Goal: Task Accomplishment & Management: Manage account settings

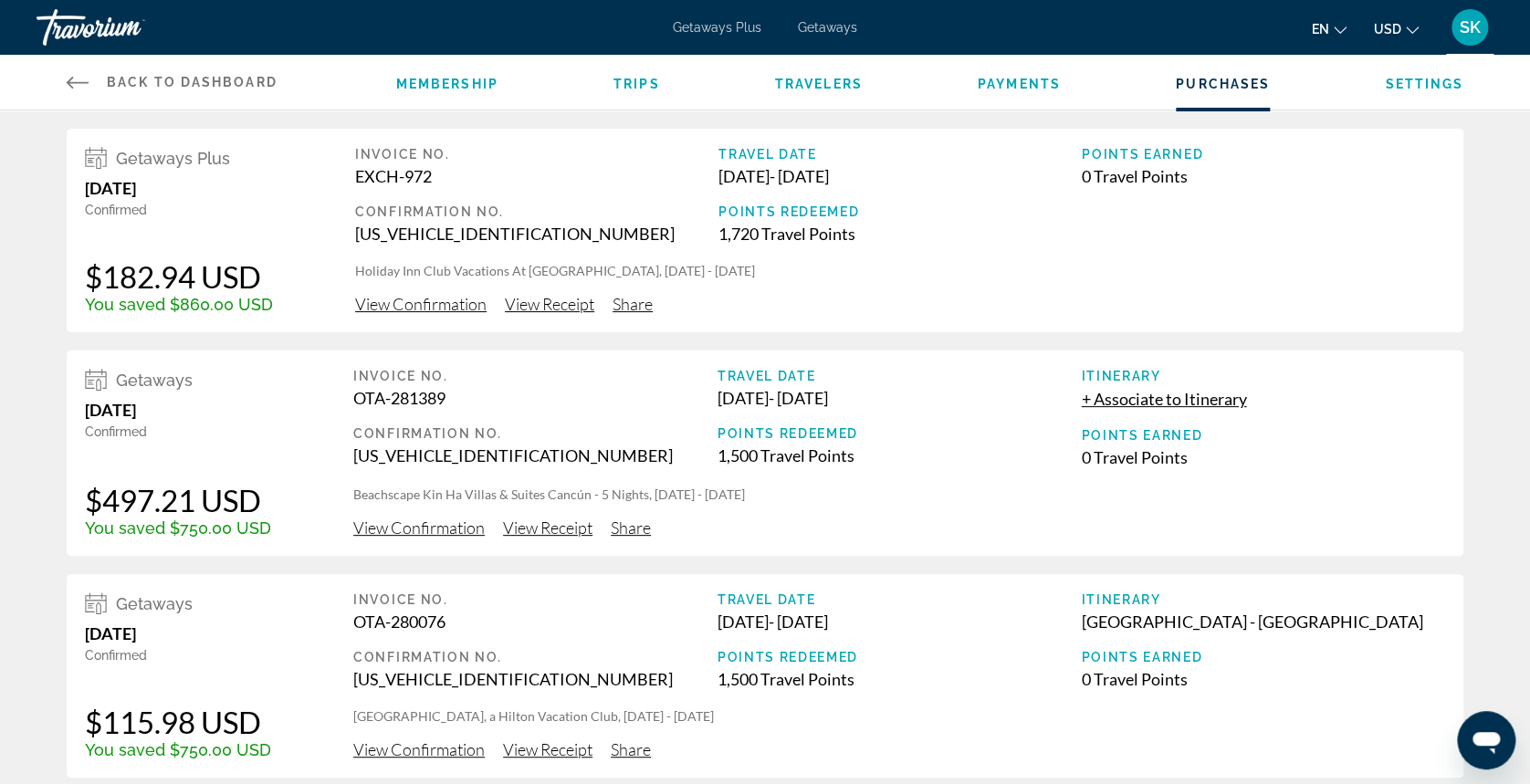
click at [1475, 32] on span "SK" at bounding box center [1470, 27] width 21 height 18
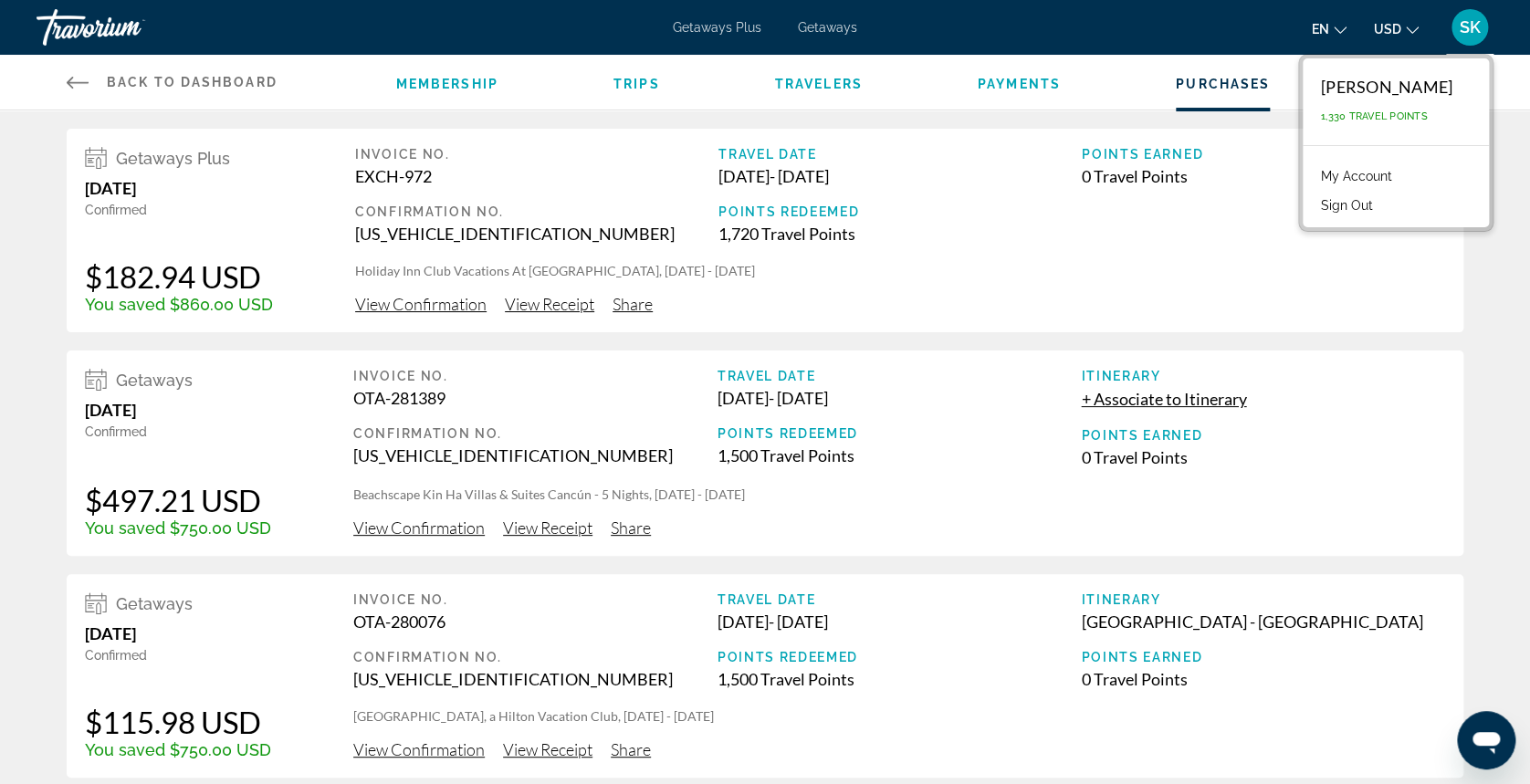
click at [1339, 196] on button "Sign Out" at bounding box center [1347, 206] width 70 height 24
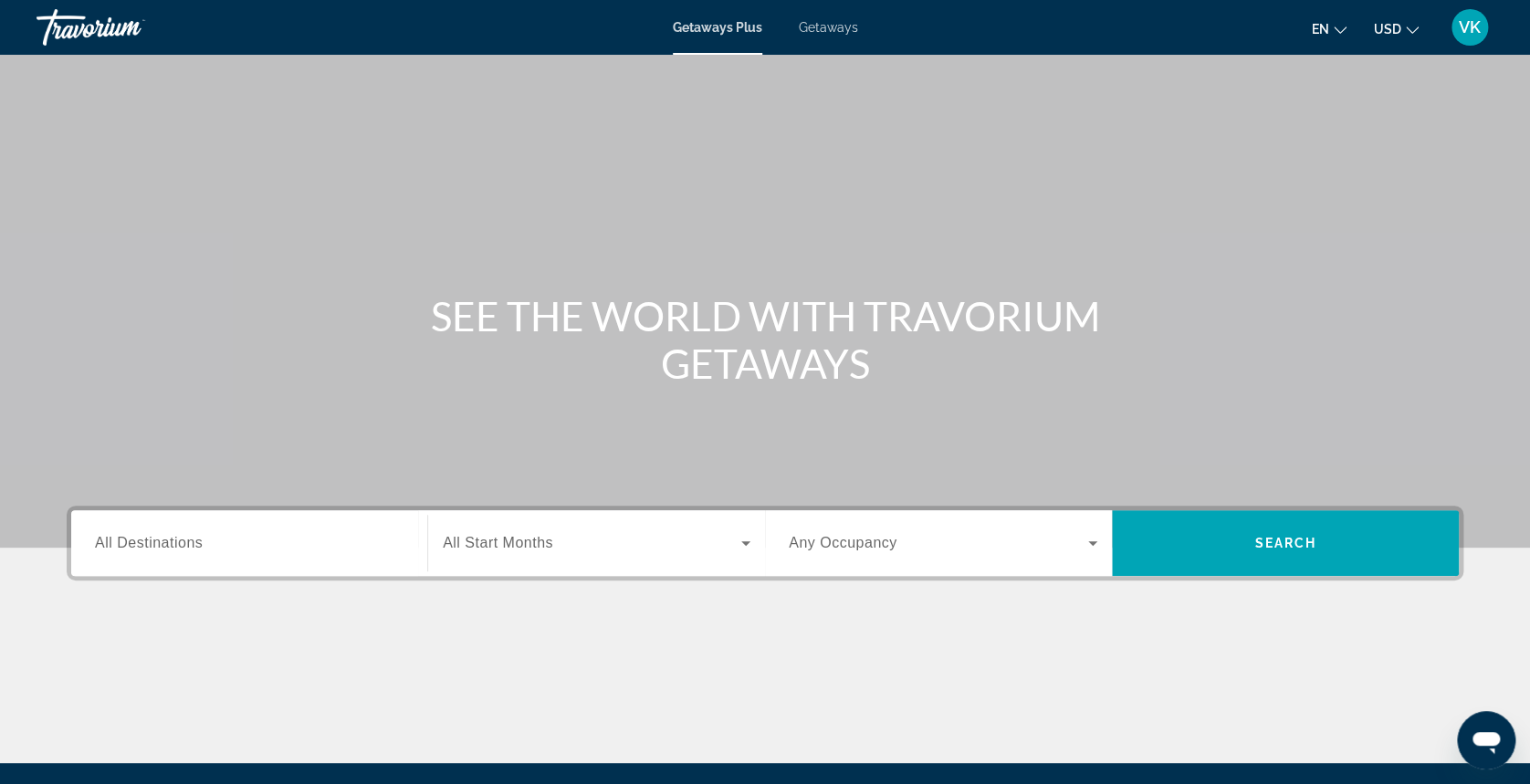
click at [1477, 16] on div "VK" at bounding box center [1470, 27] width 37 height 37
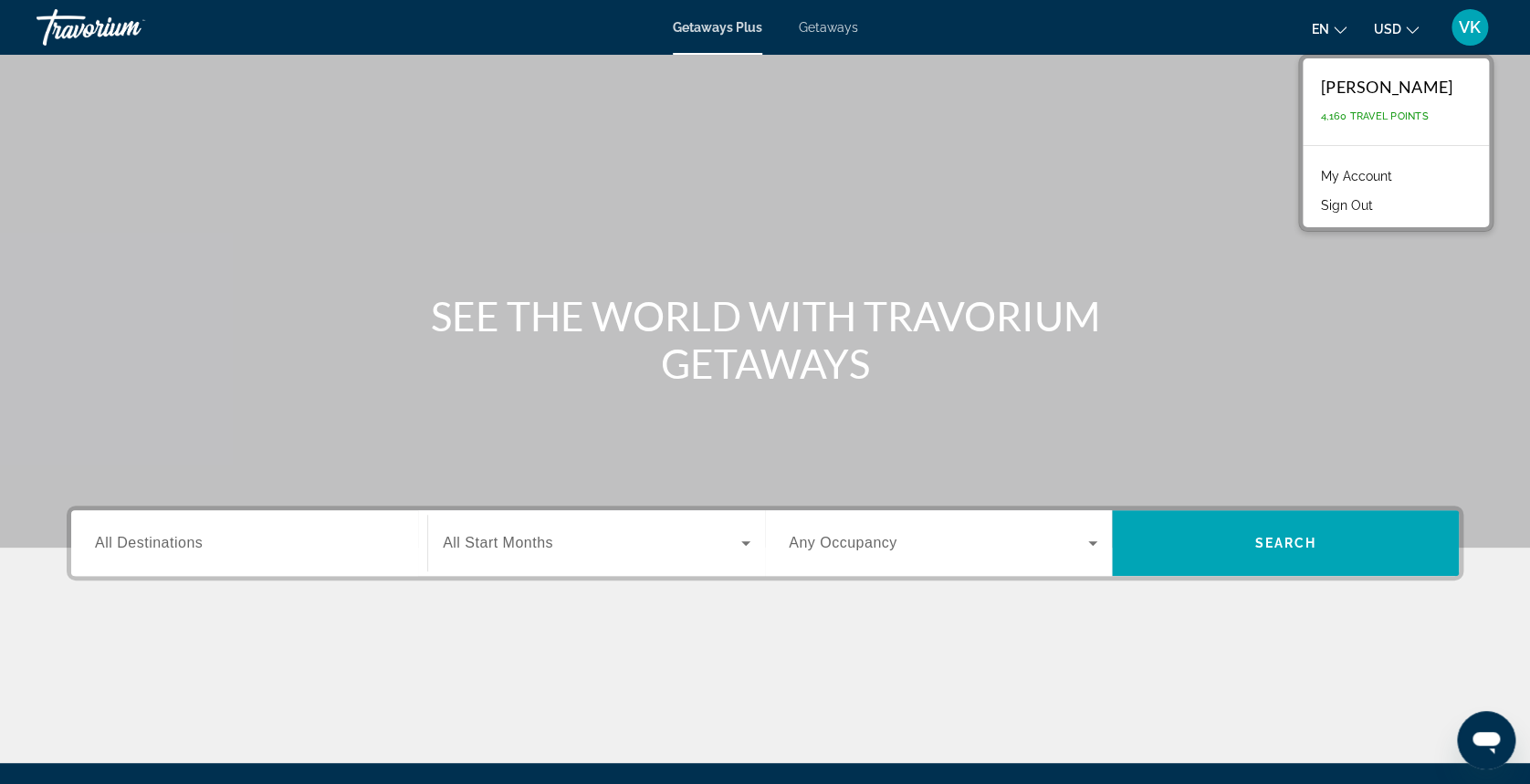
click at [1370, 174] on link "My Account" at bounding box center [1357, 176] width 90 height 24
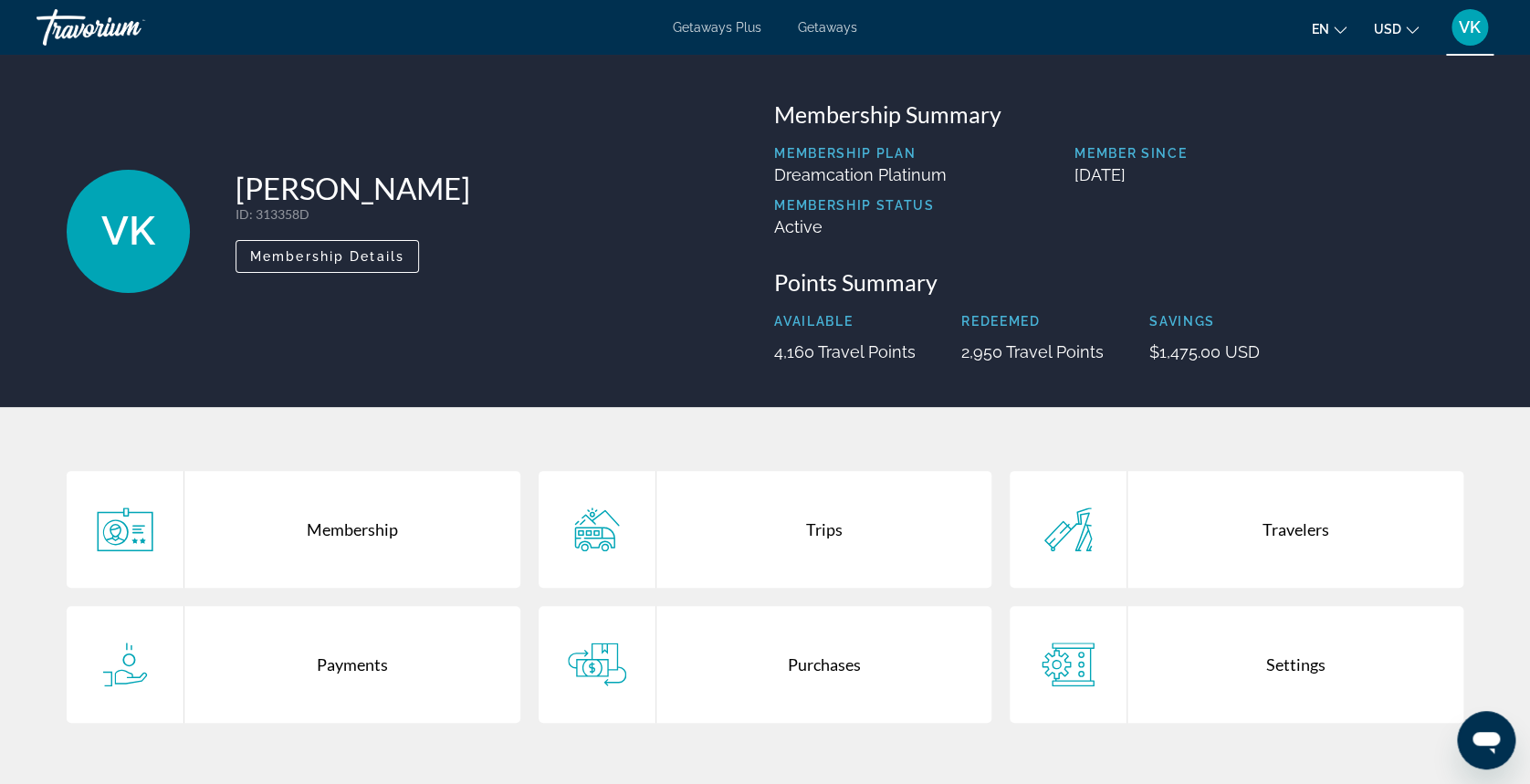
click at [804, 656] on div "Purchases" at bounding box center [824, 664] width 336 height 117
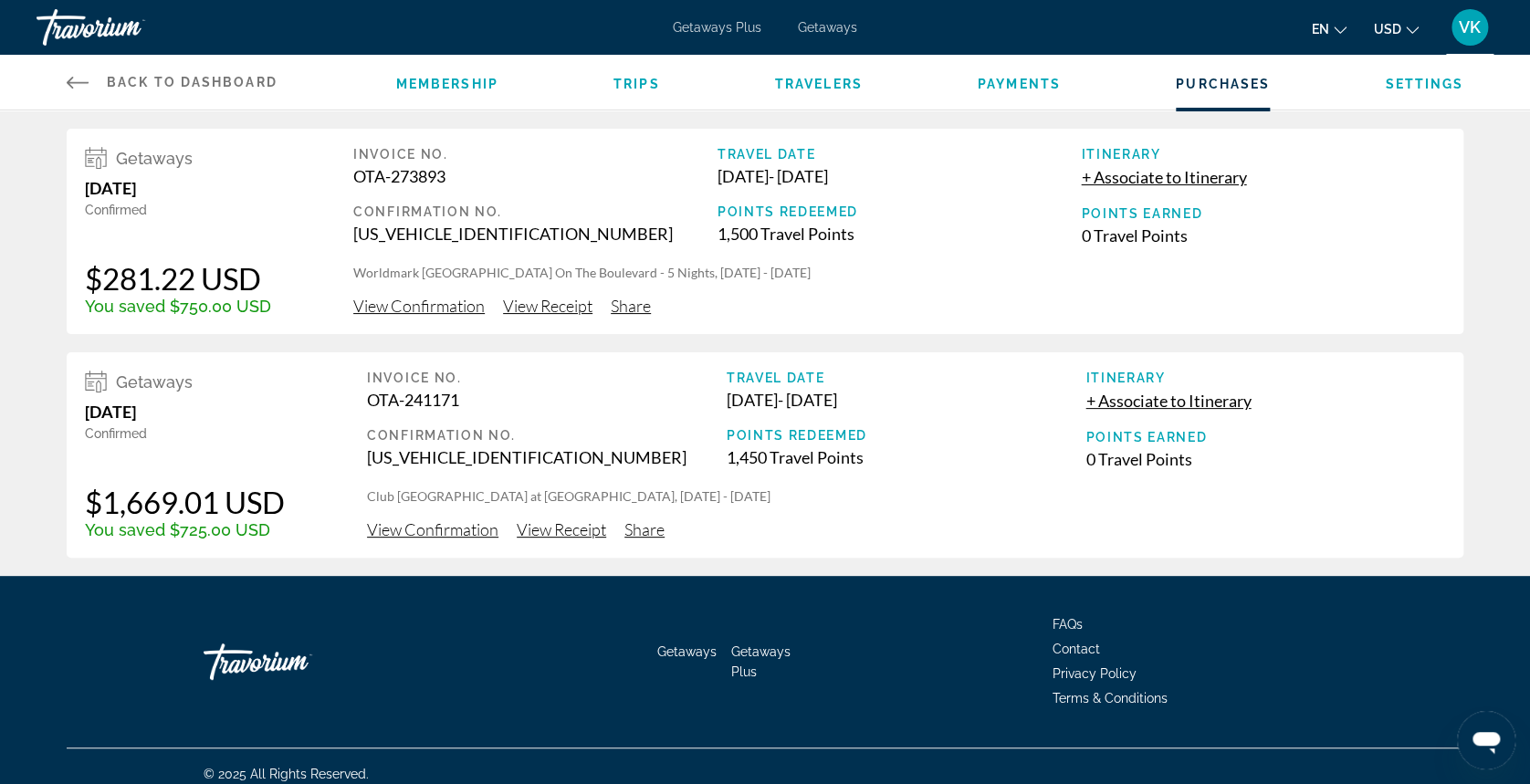
click at [554, 525] on span "View Receipt" at bounding box center [562, 529] width 90 height 20
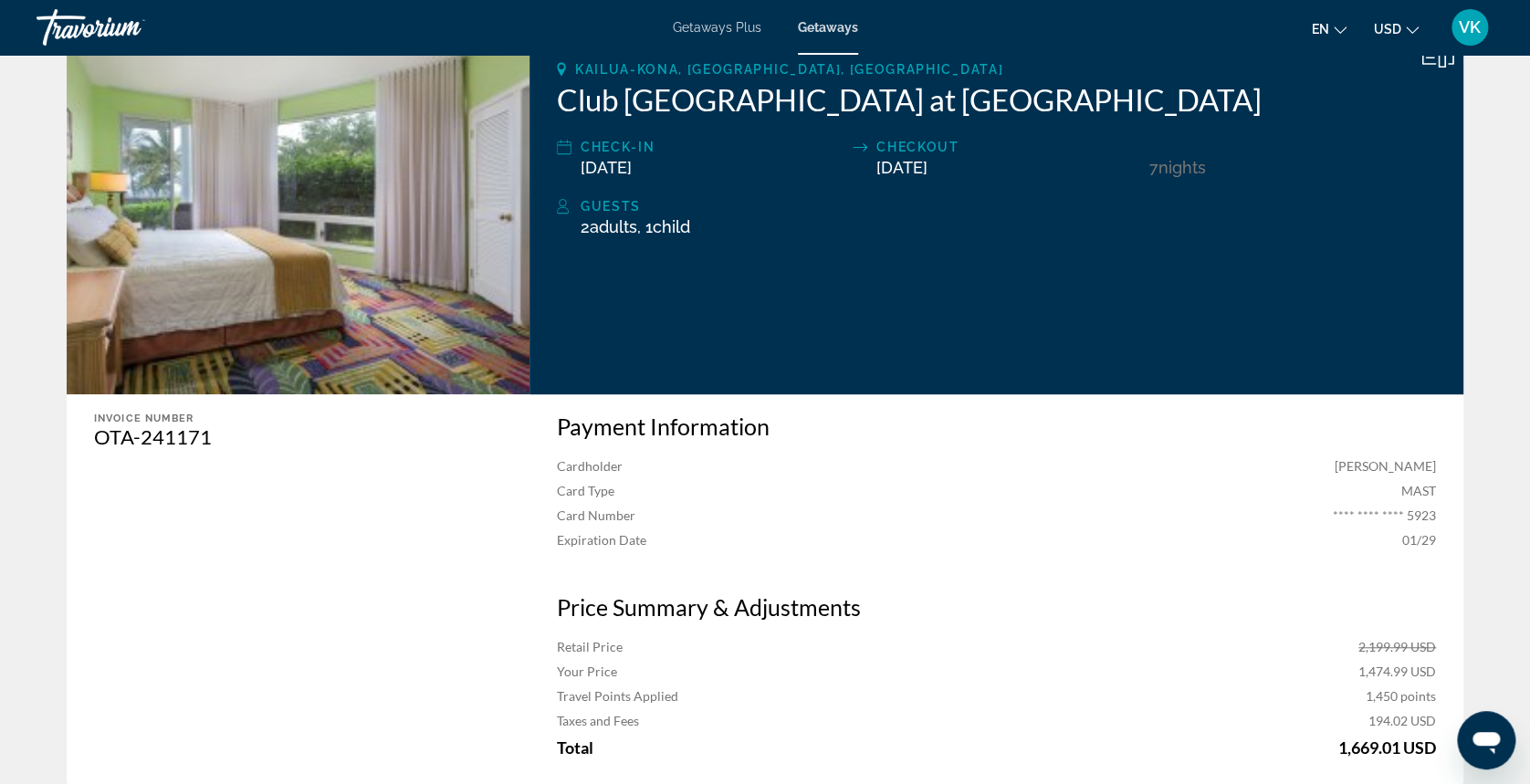
scroll to position [297, 0]
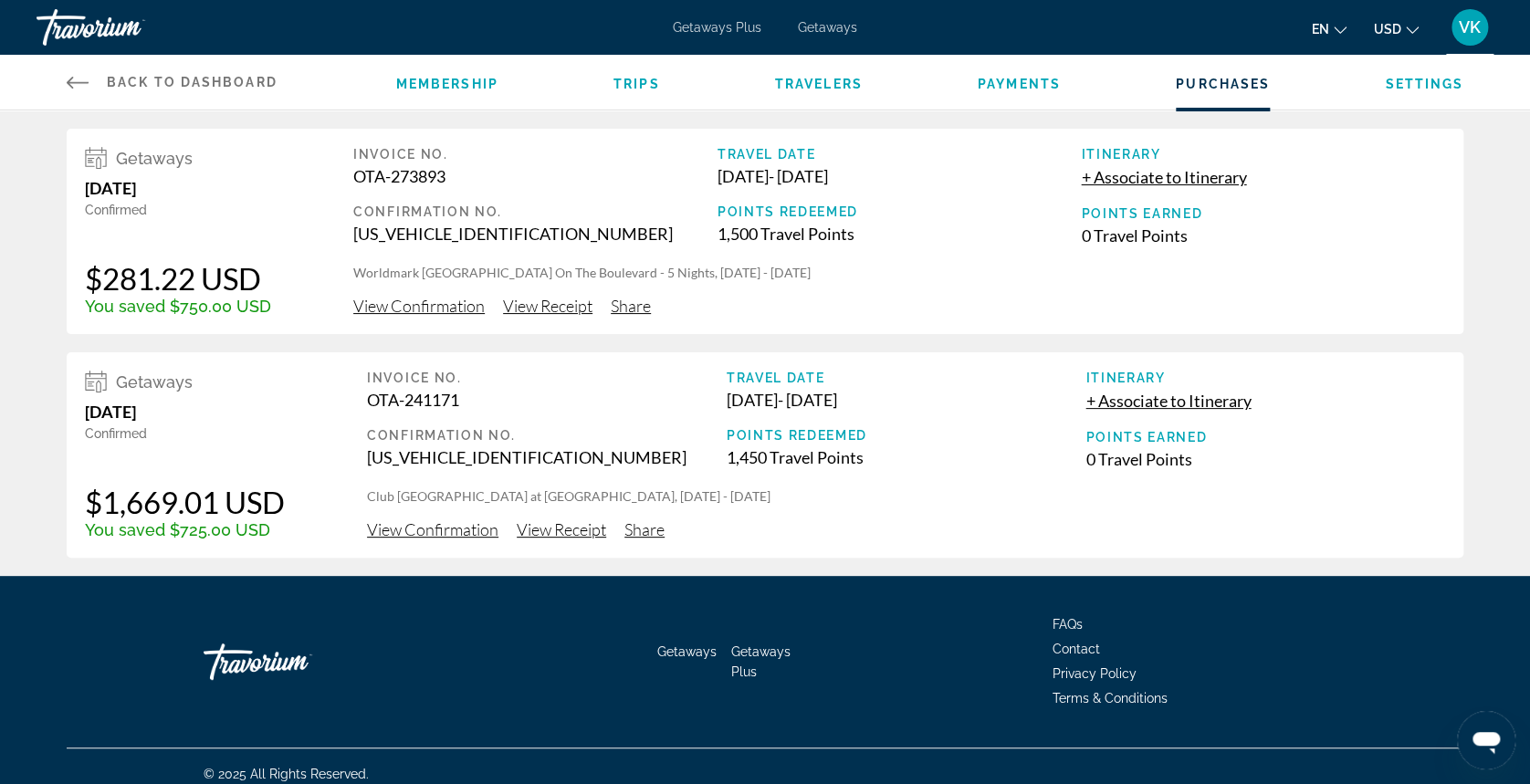
click at [1039, 73] on li "Payments" at bounding box center [1019, 82] width 83 height 20
click at [1039, 77] on span "Payments" at bounding box center [1019, 84] width 83 height 15
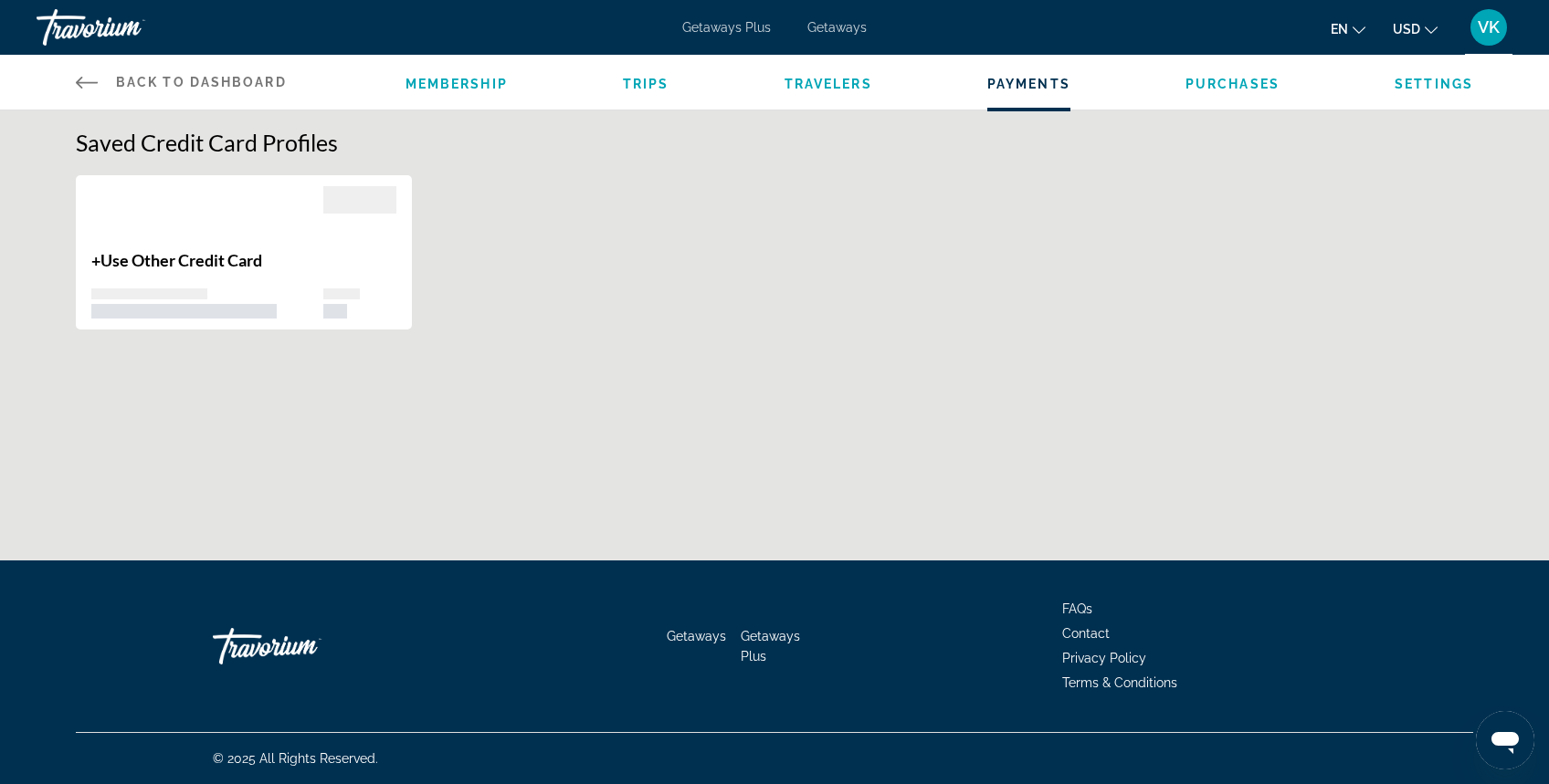
click at [83, 79] on icon "Main content" at bounding box center [87, 82] width 22 height 22
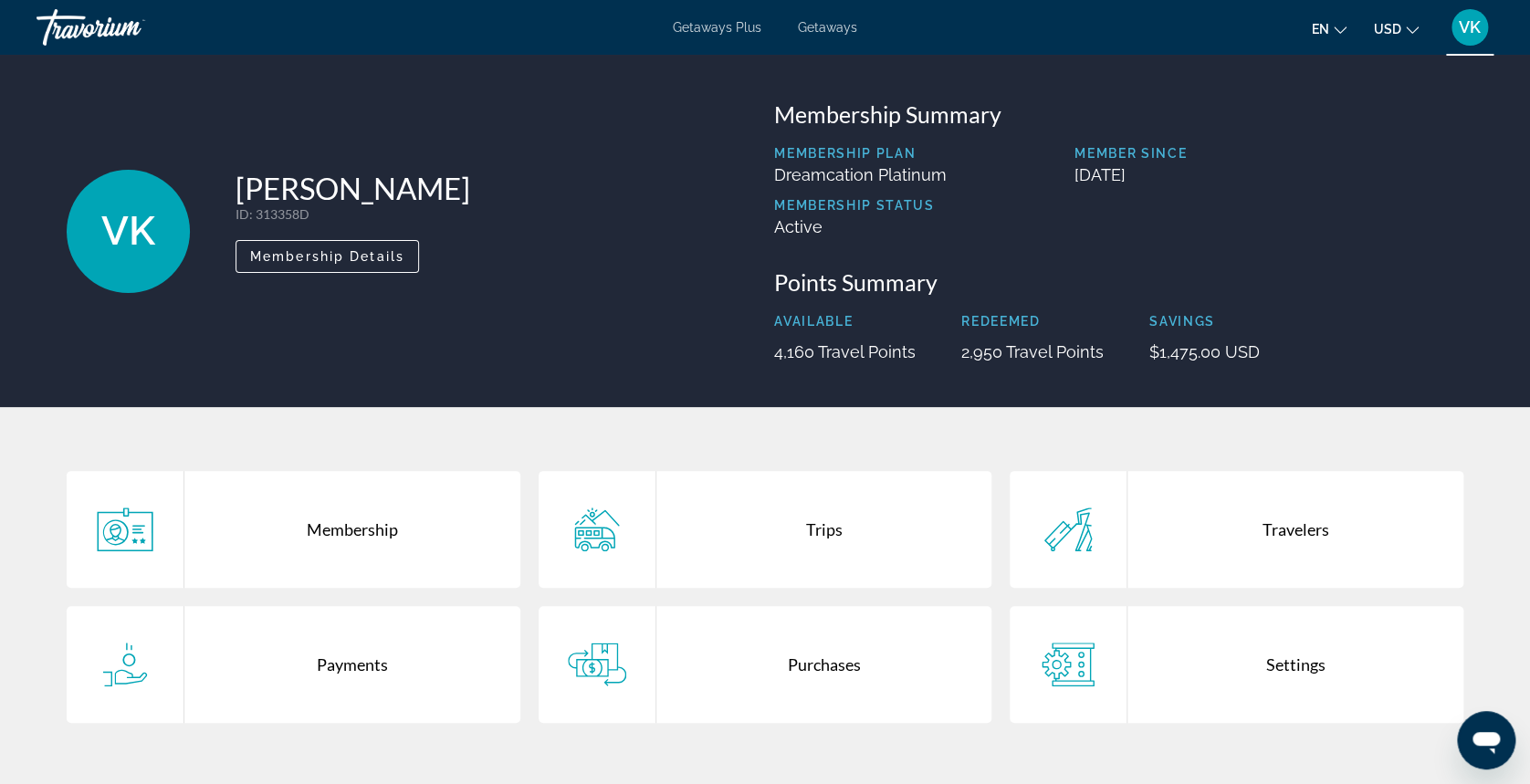
click at [368, 661] on div "Payments" at bounding box center [353, 664] width 336 height 117
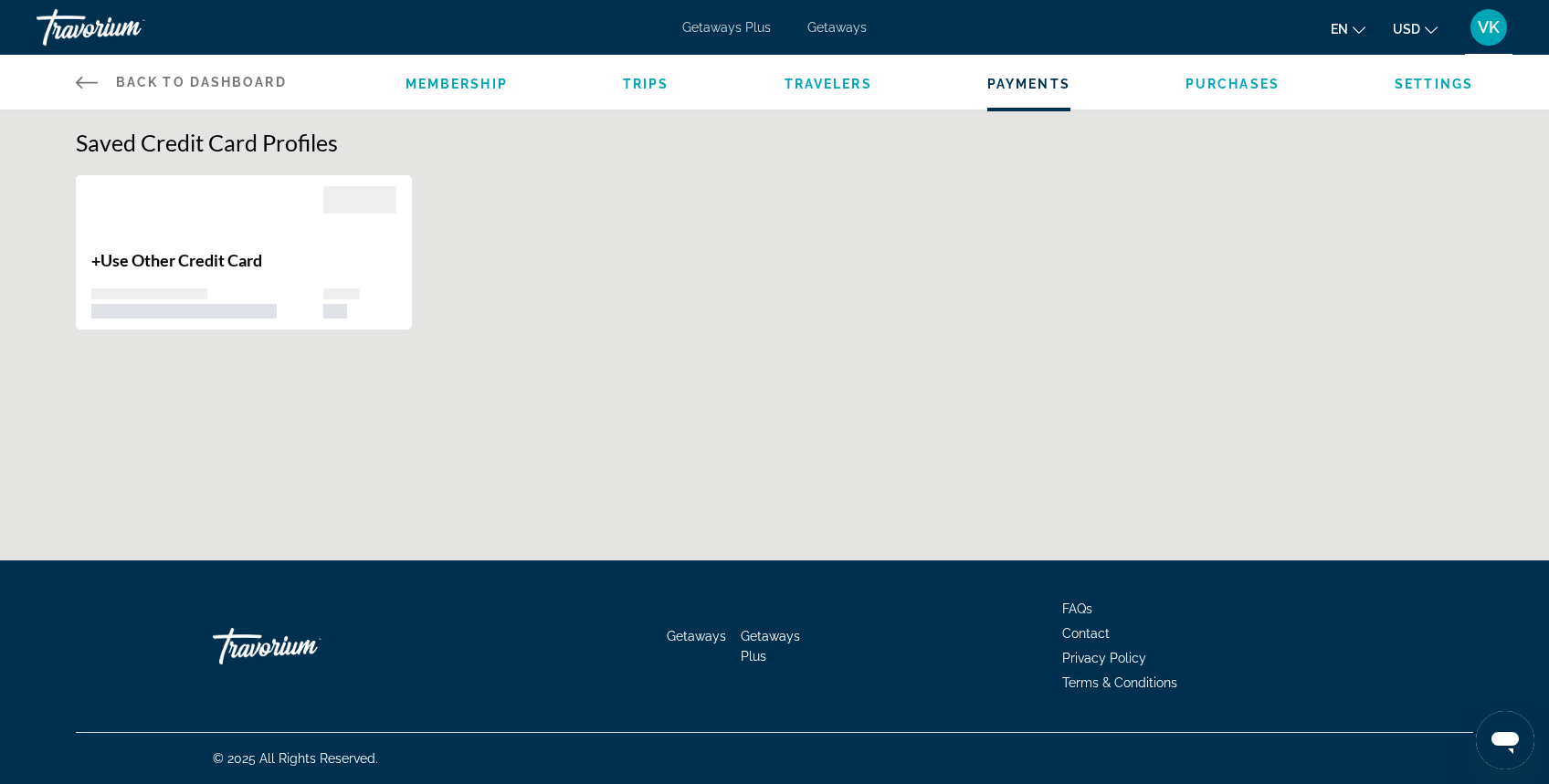
click at [88, 74] on icon "Main content" at bounding box center [87, 82] width 22 height 22
